Goal: Task Accomplishment & Management: Complete application form

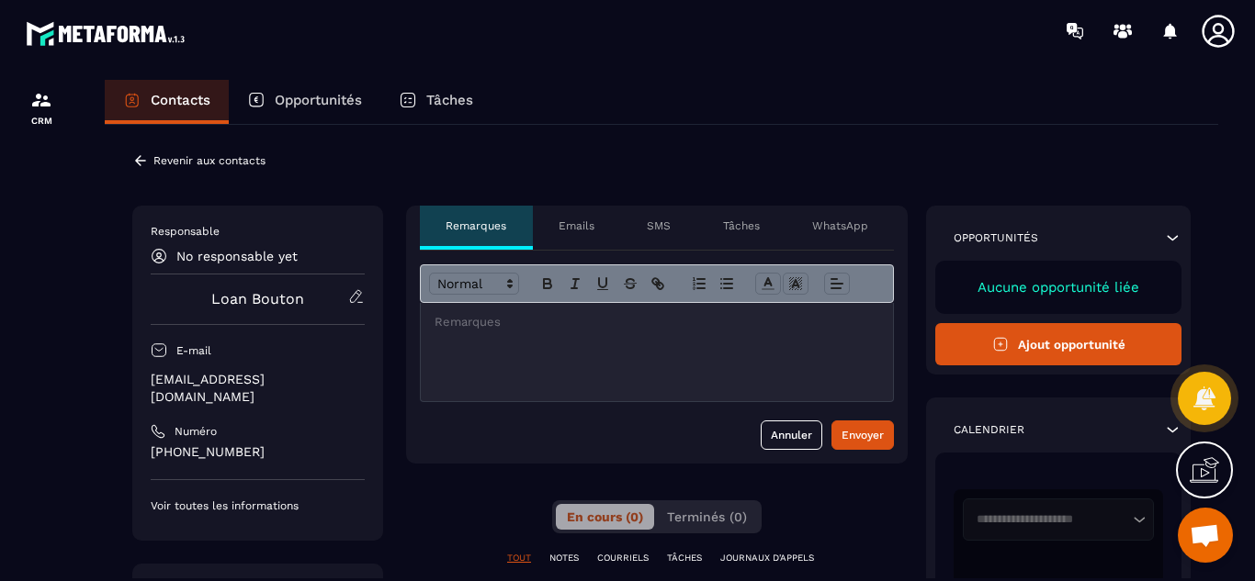
scroll to position [37, 0]
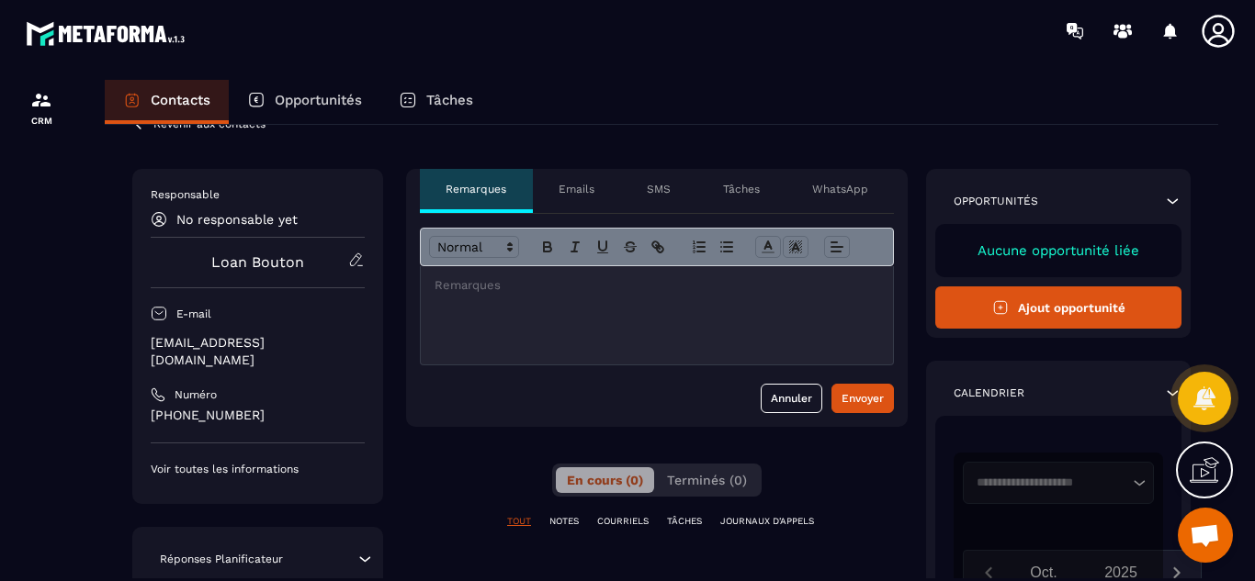
click at [63, 293] on div at bounding box center [41, 348] width 83 height 572
click at [40, 228] on div at bounding box center [41, 348] width 83 height 572
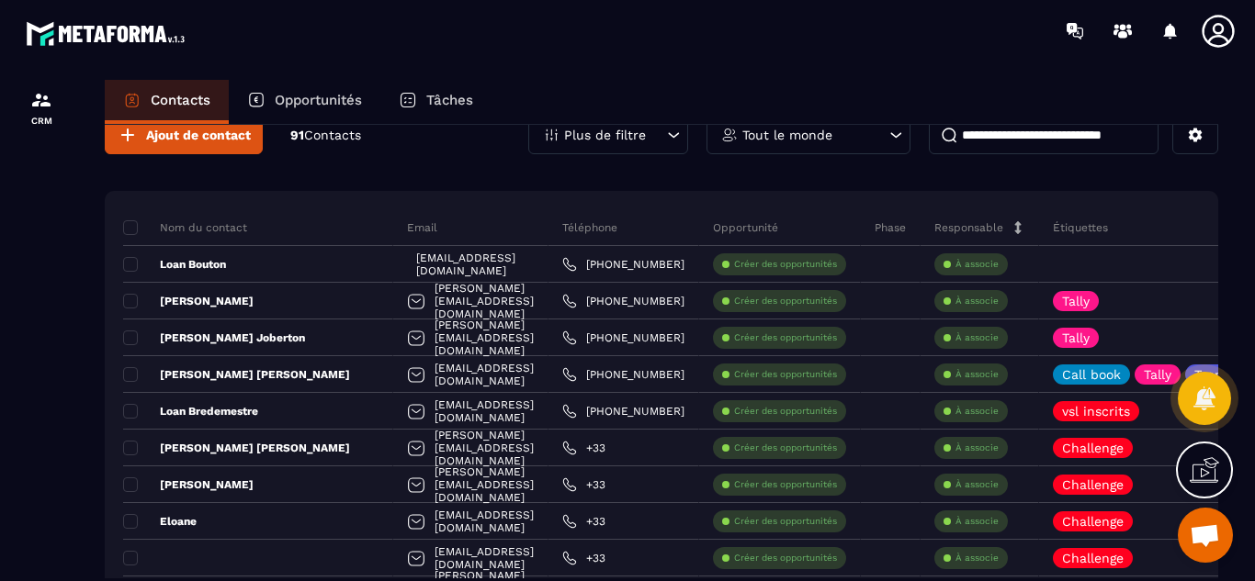
click at [58, 253] on div at bounding box center [41, 348] width 83 height 572
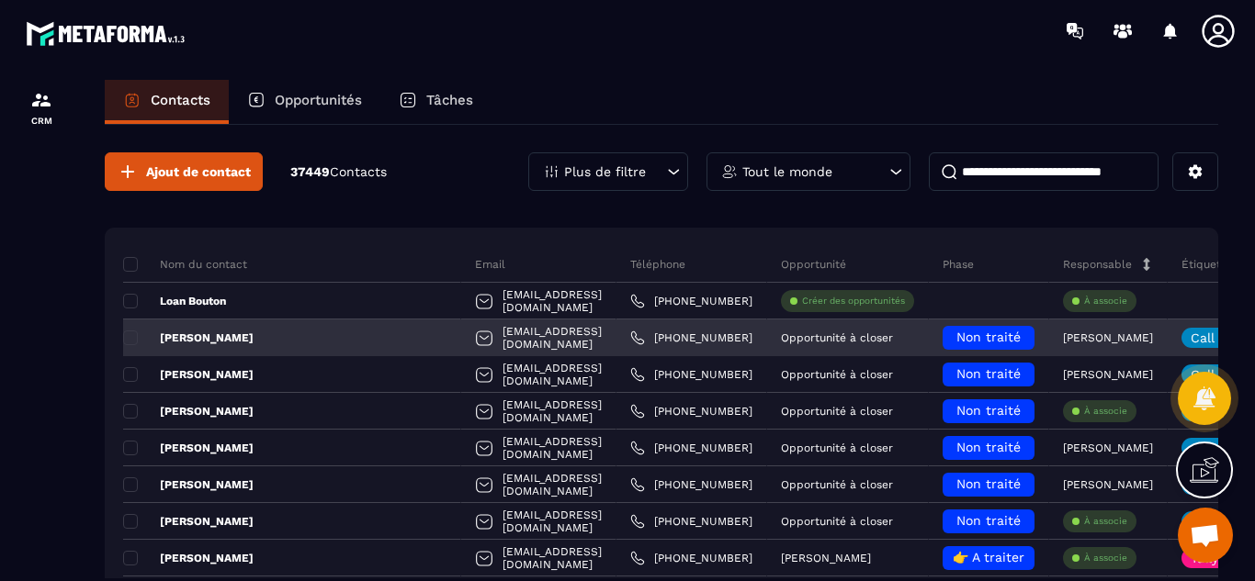
click at [461, 343] on div "[EMAIL_ADDRESS][DOMAIN_NAME]" at bounding box center [538, 338] width 155 height 37
click at [475, 339] on div at bounding box center [484, 339] width 18 height 35
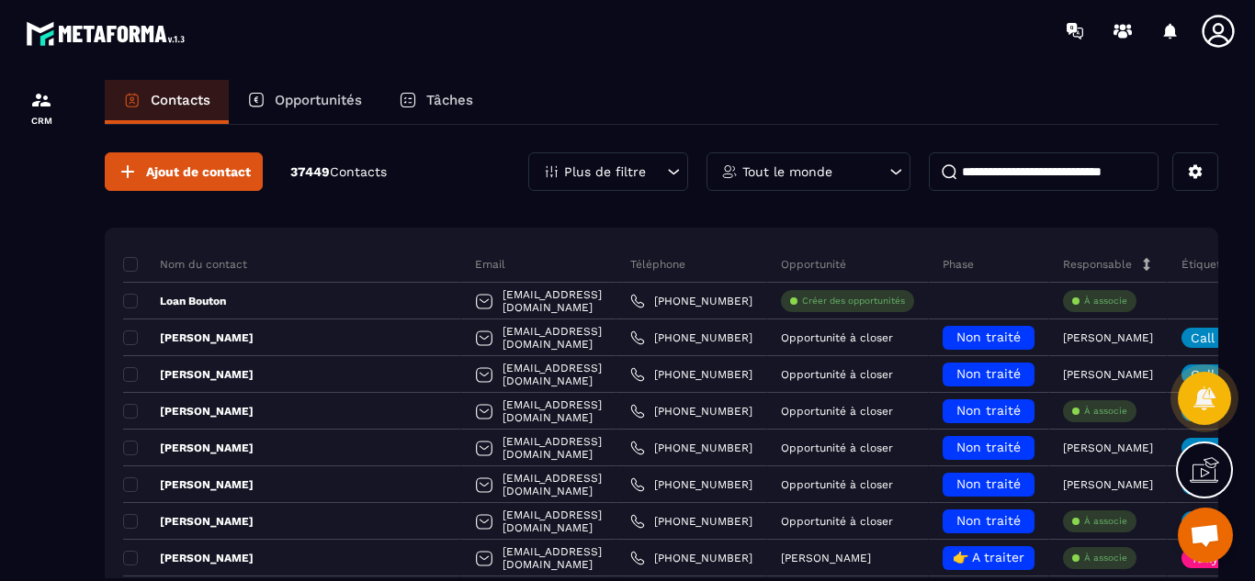
click at [308, 98] on p "Opportunités" at bounding box center [318, 100] width 87 height 17
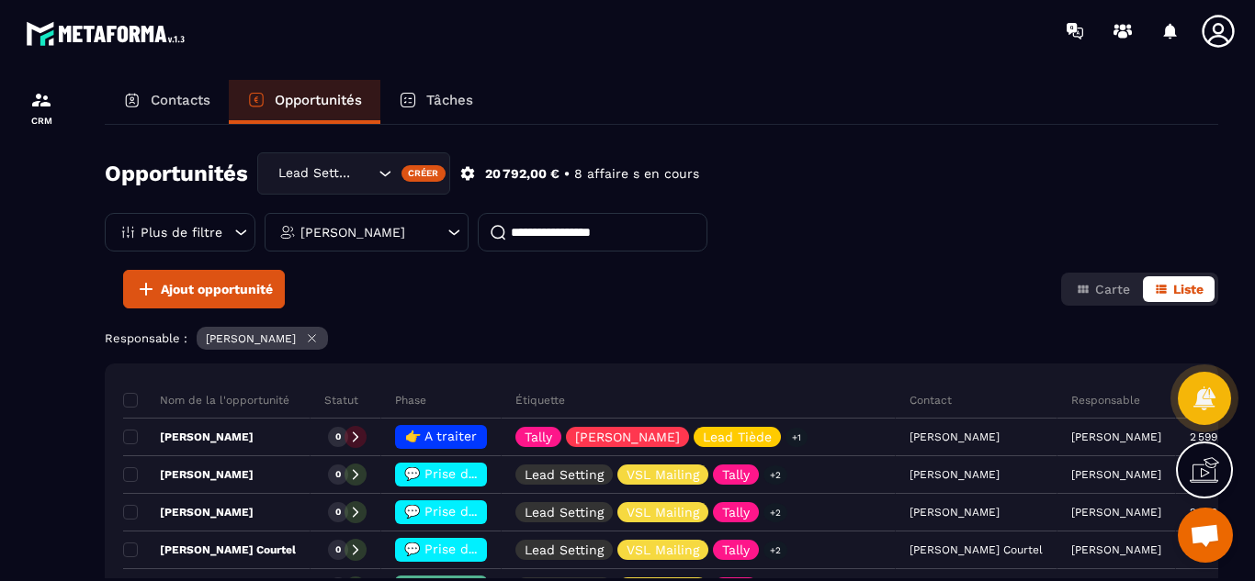
click at [555, 228] on input at bounding box center [593, 232] width 230 height 39
click at [216, 292] on span "Ajout opportunité" at bounding box center [217, 289] width 112 height 18
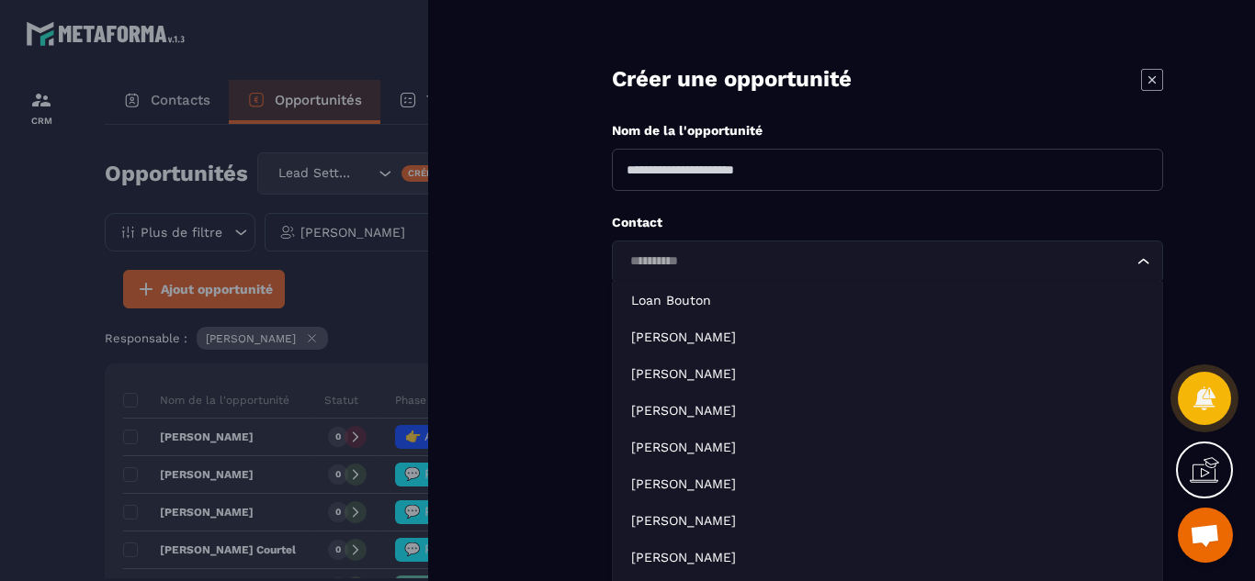
click at [723, 258] on input "Search for option" at bounding box center [878, 262] width 509 height 20
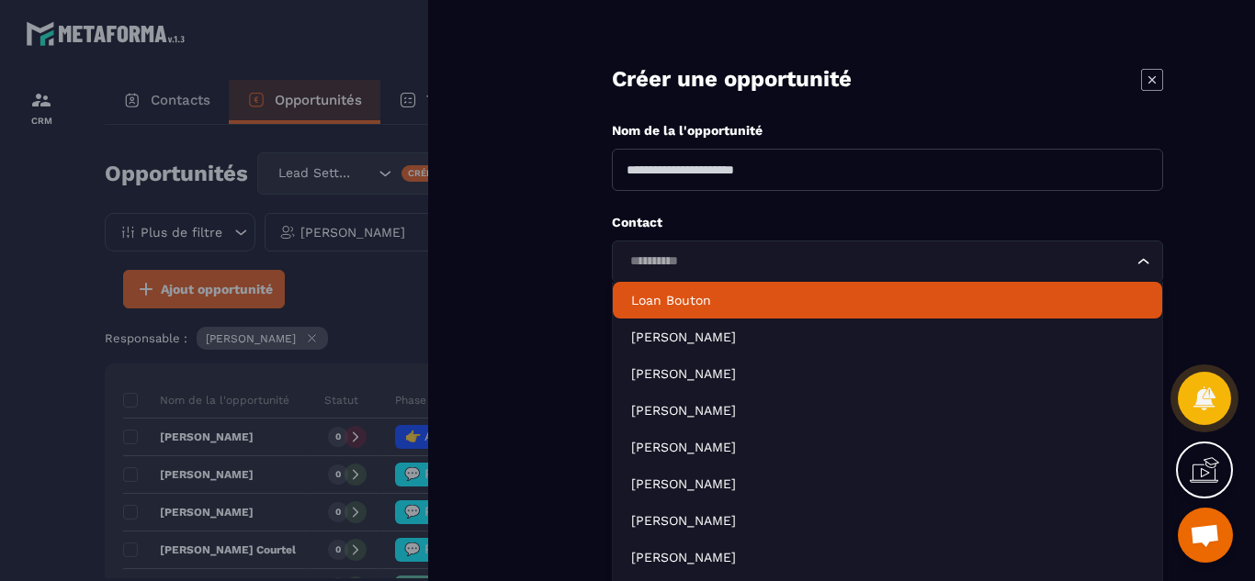
click at [690, 302] on p "Loan Bouton" at bounding box center [887, 300] width 513 height 18
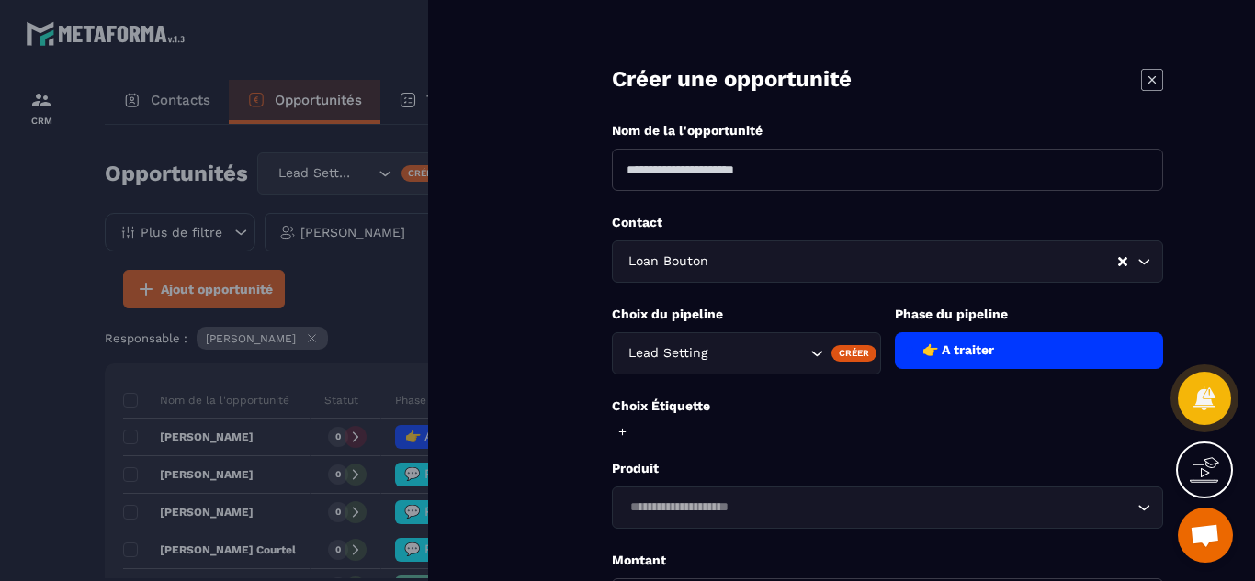
click at [763, 165] on input at bounding box center [887, 170] width 551 height 42
type input "**********"
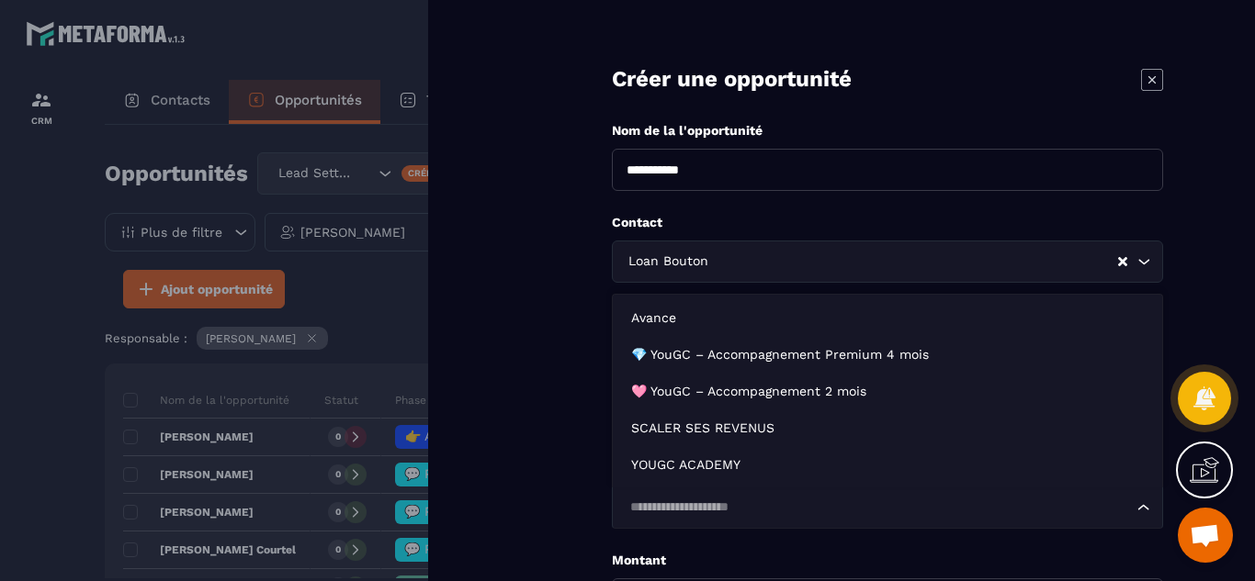
click at [728, 497] on div "Loading..." at bounding box center [887, 508] width 551 height 42
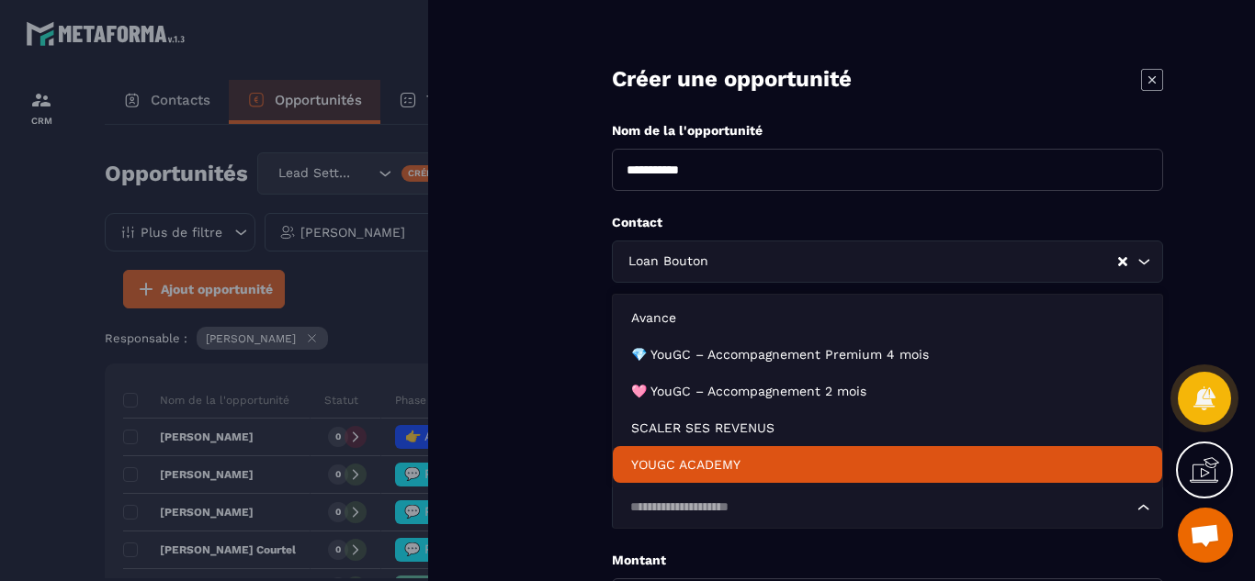
click at [712, 468] on p "YOUGC ACADEMY" at bounding box center [887, 465] width 513 height 18
type input "*******"
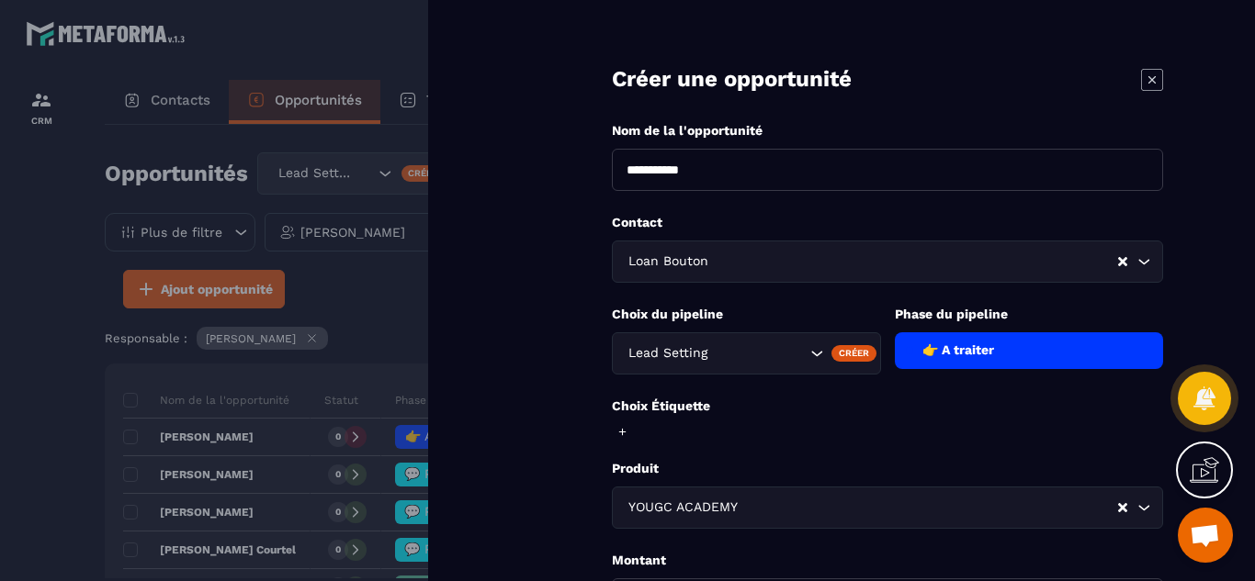
click at [579, 468] on form "**********" at bounding box center [887, 415] width 735 height 831
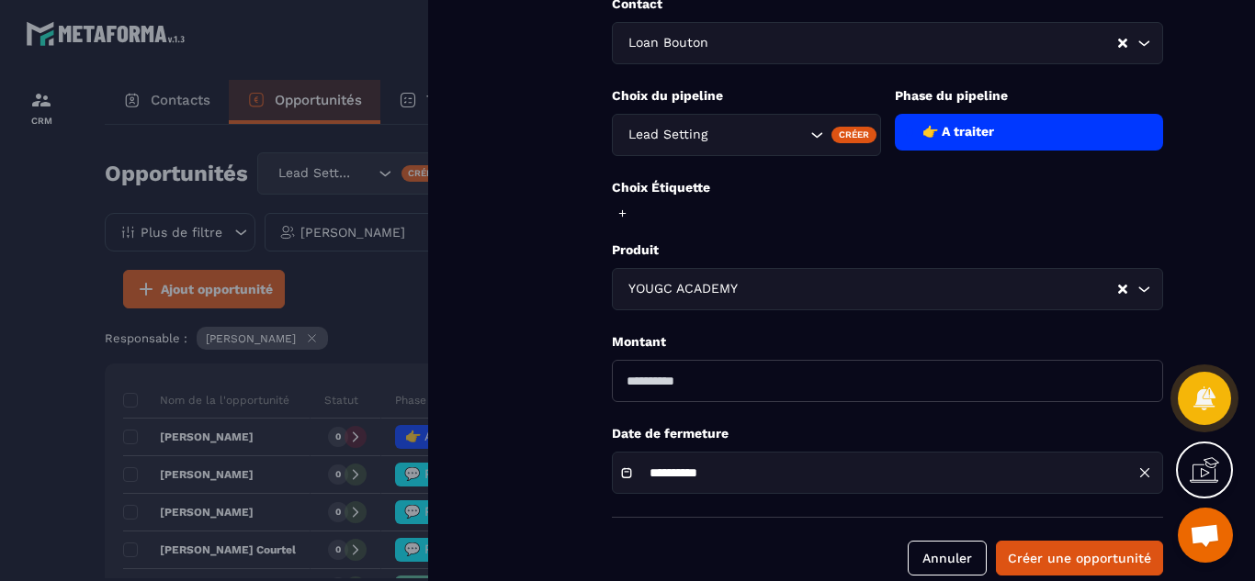
scroll to position [220, 0]
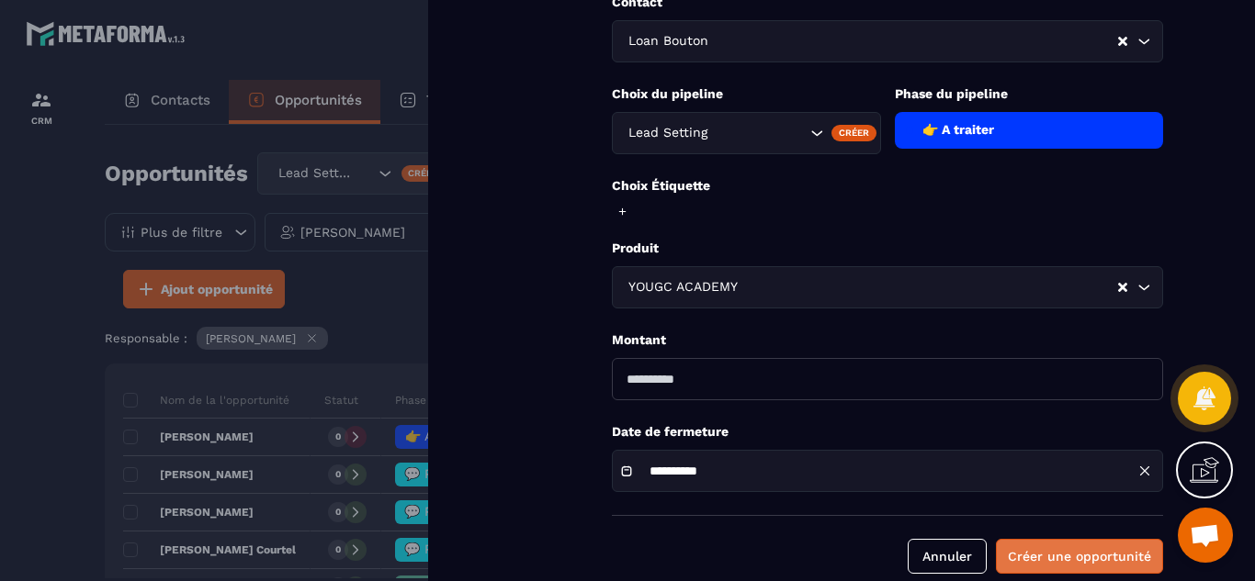
click at [1056, 558] on button "Créer une opportunité" at bounding box center [1079, 556] width 167 height 35
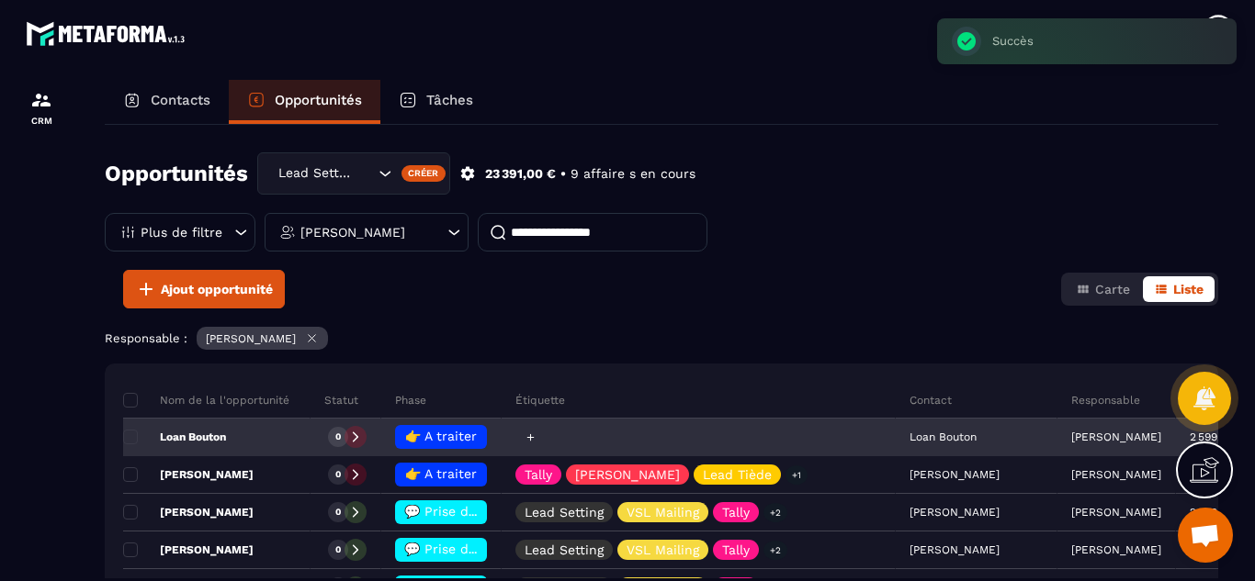
click at [524, 439] on icon at bounding box center [530, 438] width 12 height 12
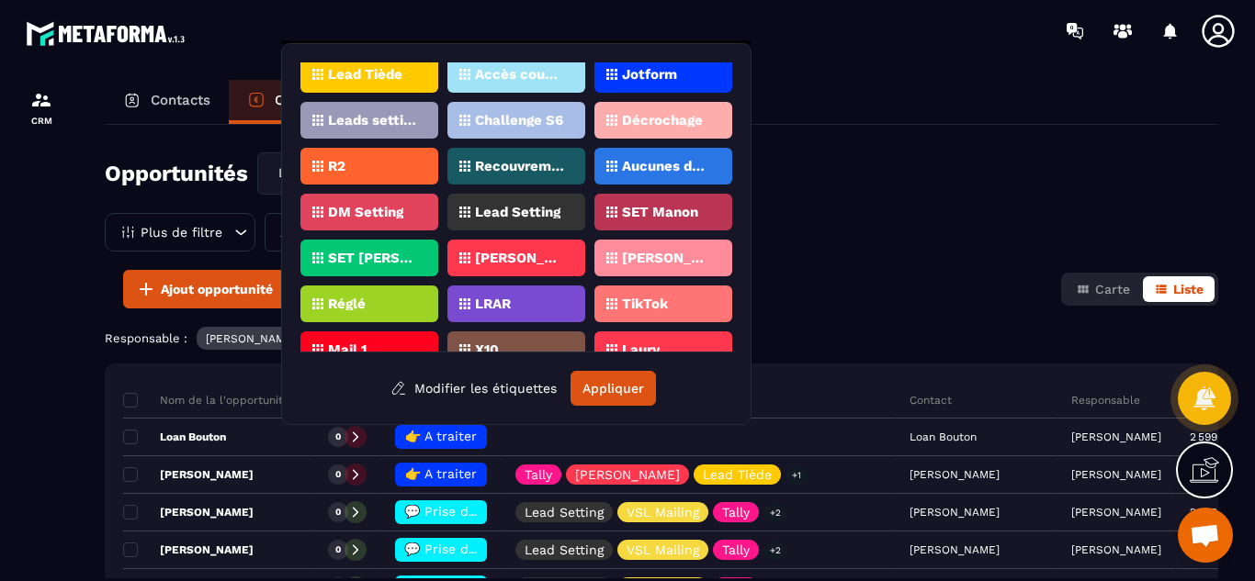
scroll to position [433, 0]
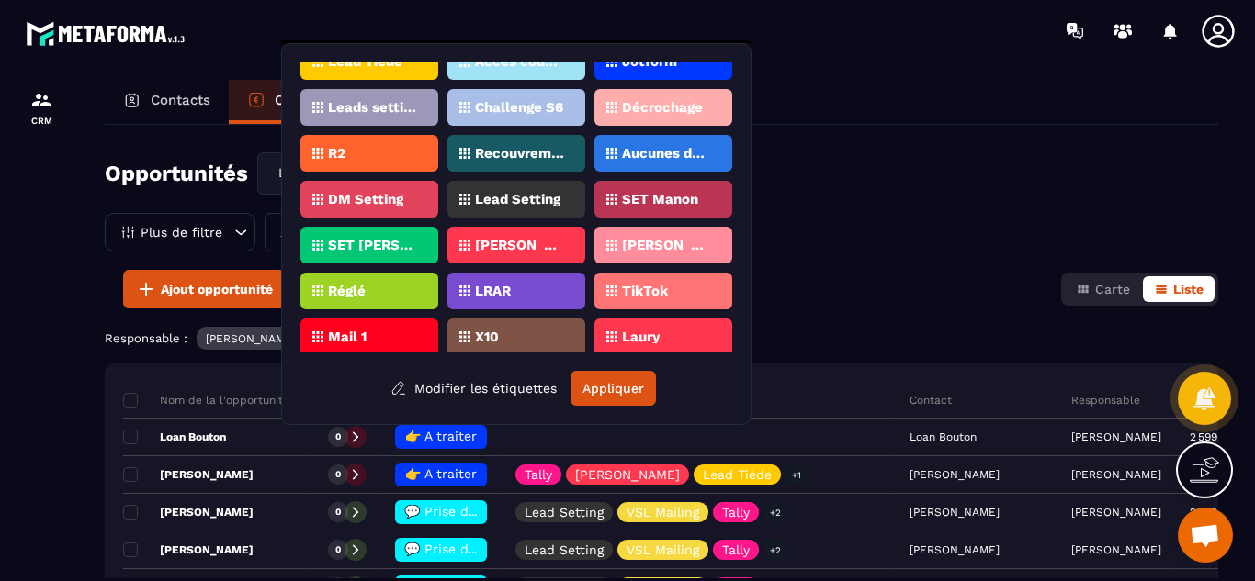
click at [508, 239] on p "[PERSON_NAME]" at bounding box center [519, 245] width 89 height 13
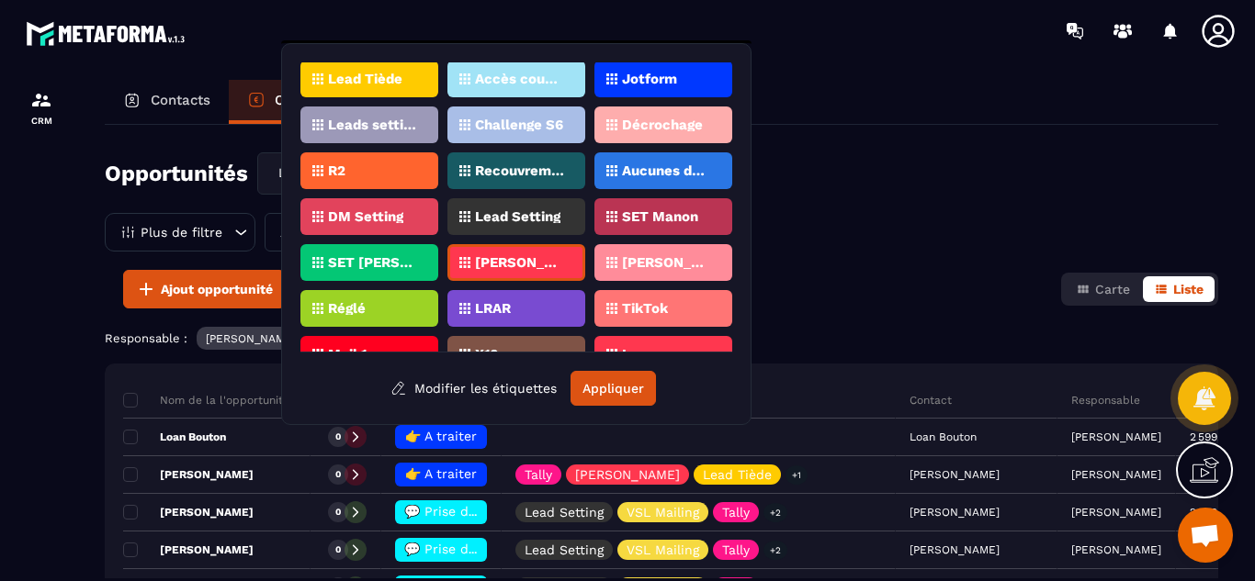
scroll to position [407, 0]
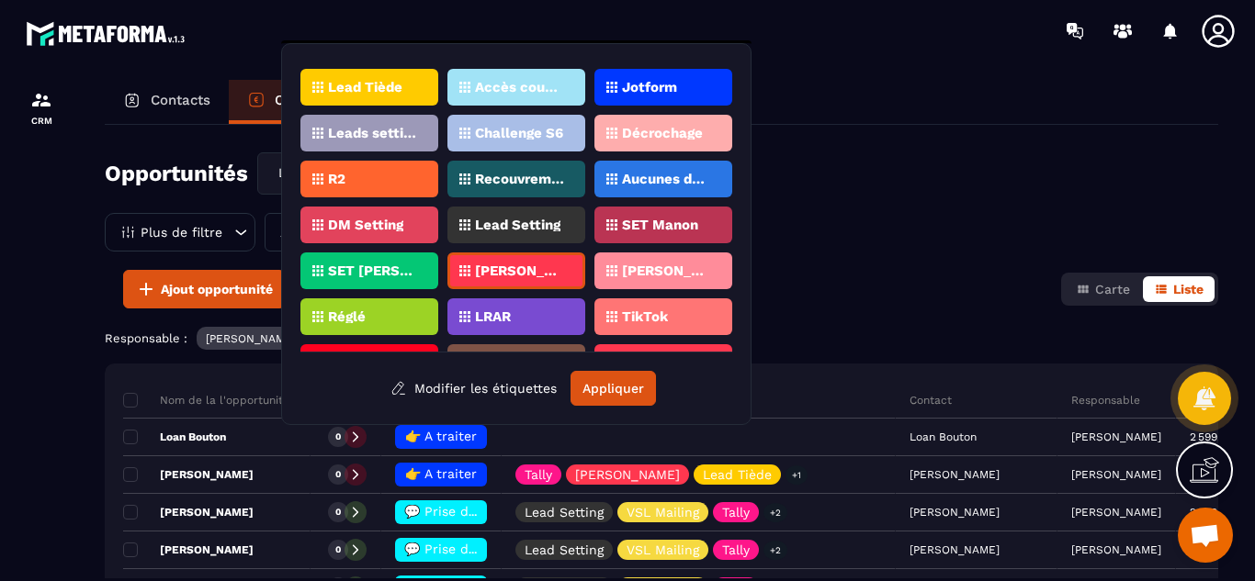
click at [348, 88] on p "Lead Tiède" at bounding box center [365, 87] width 74 height 13
click at [525, 224] on p "Lead Setting" at bounding box center [517, 225] width 85 height 13
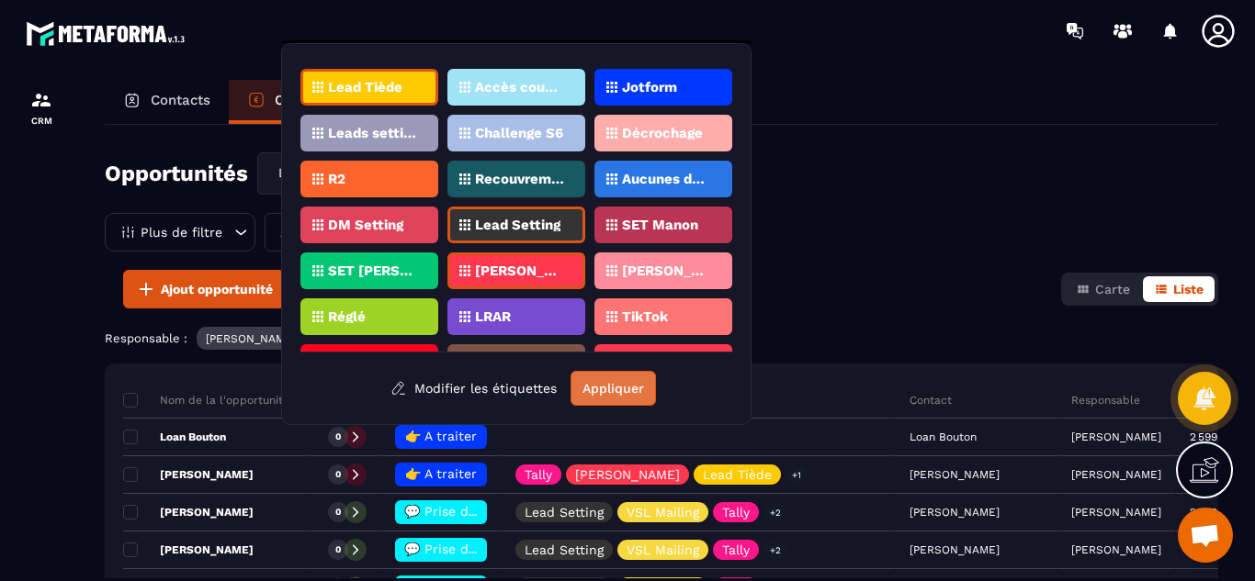
click at [616, 389] on button "Appliquer" at bounding box center [612, 388] width 85 height 35
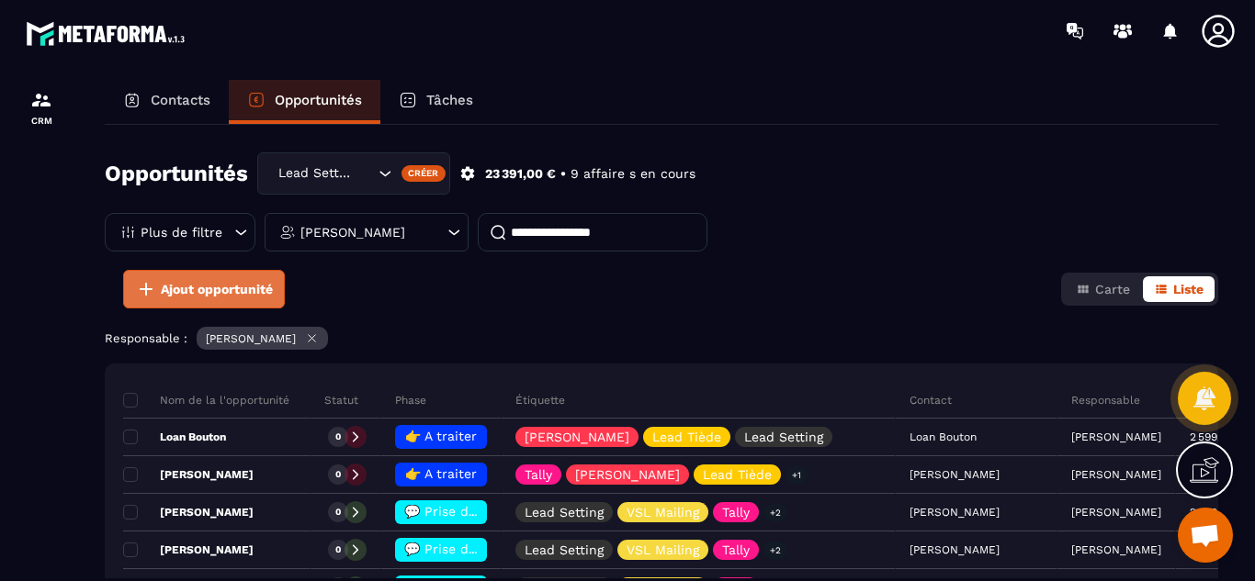
click at [179, 296] on span "Ajout opportunité" at bounding box center [217, 289] width 112 height 18
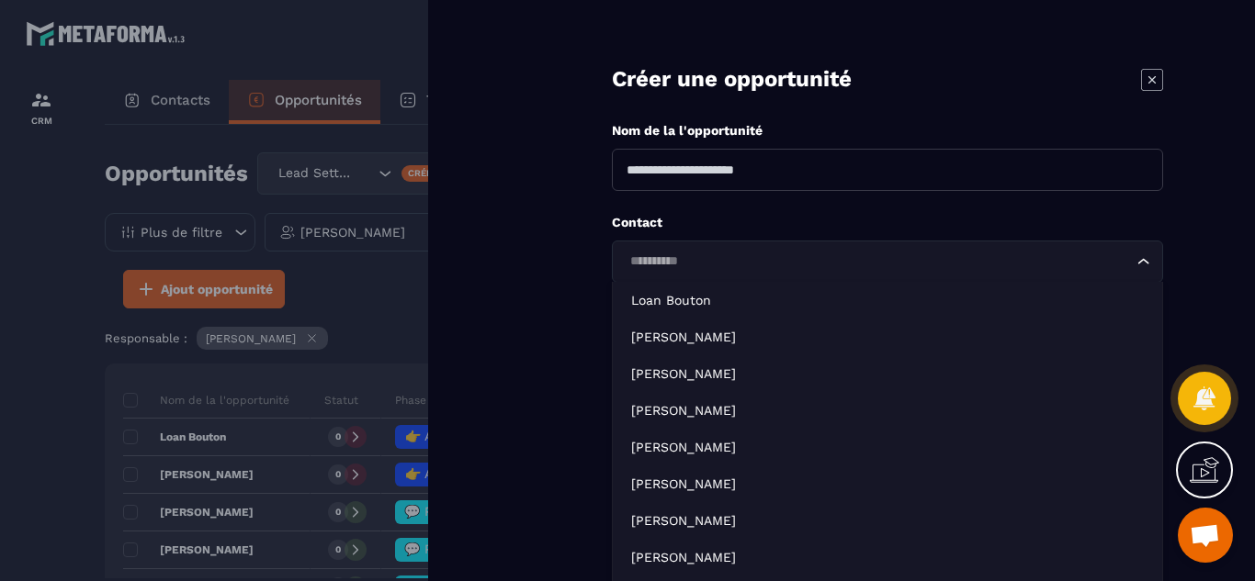
click at [687, 274] on div "Loading..." at bounding box center [887, 262] width 551 height 42
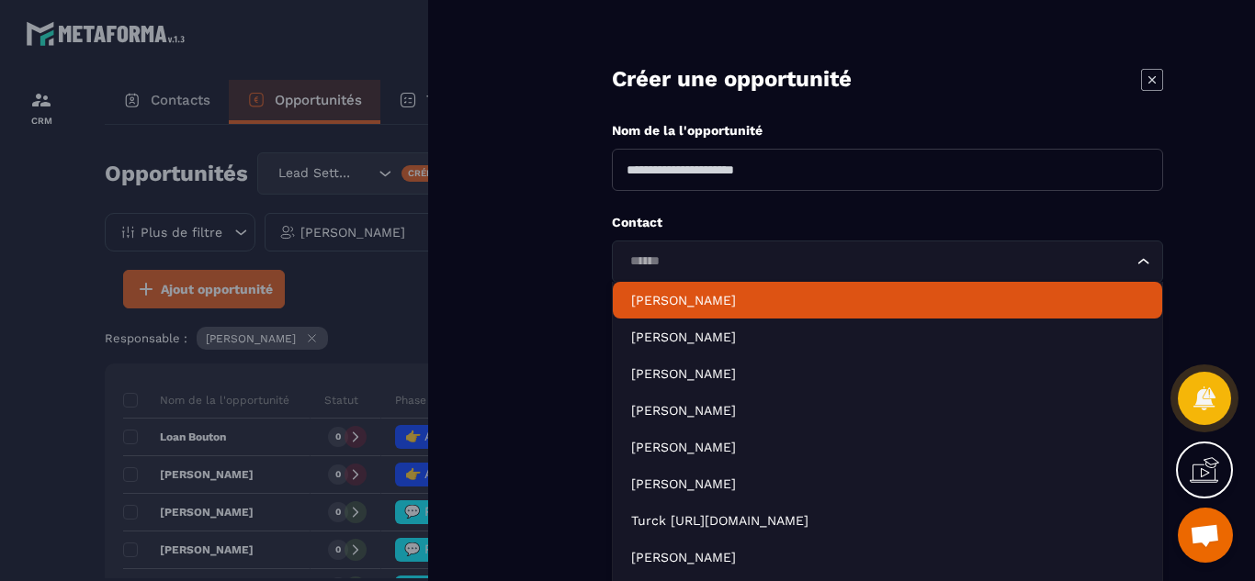
type input "*****"
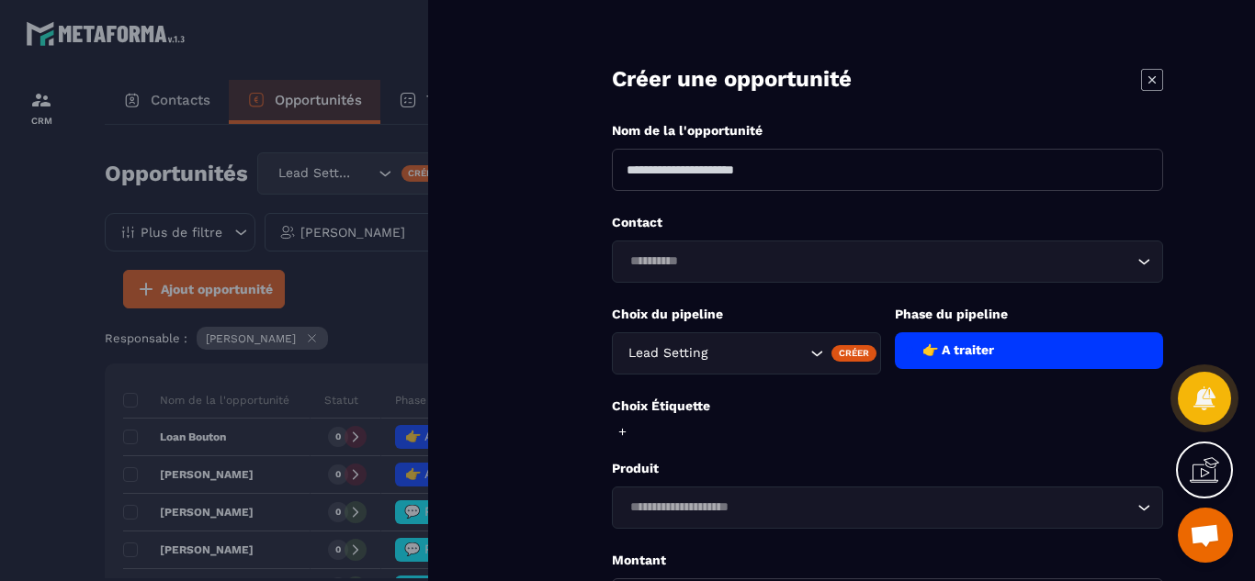
click at [21, 380] on div at bounding box center [627, 290] width 1255 height 581
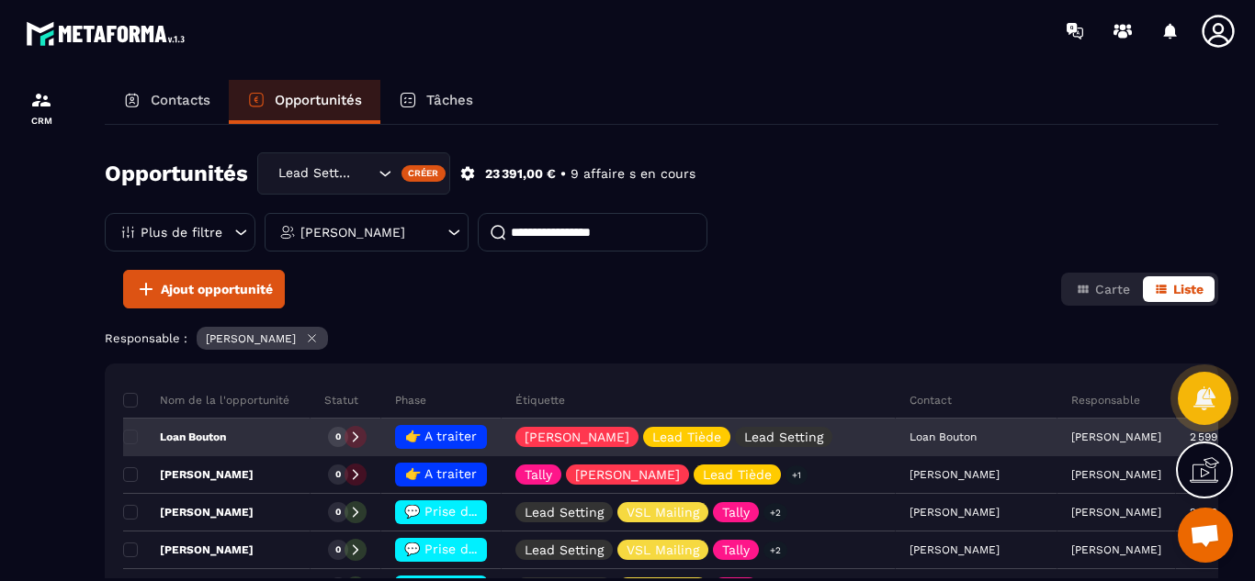
click at [178, 439] on p "Loan Bouton" at bounding box center [174, 437] width 103 height 15
click at [178, 439] on div "Opportunités Lead Setting Créer 23 391,00 € • 9 affaire s en cours Plus de filt…" at bounding box center [661, 352] width 1113 height 454
